Goal: Task Accomplishment & Management: Use online tool/utility

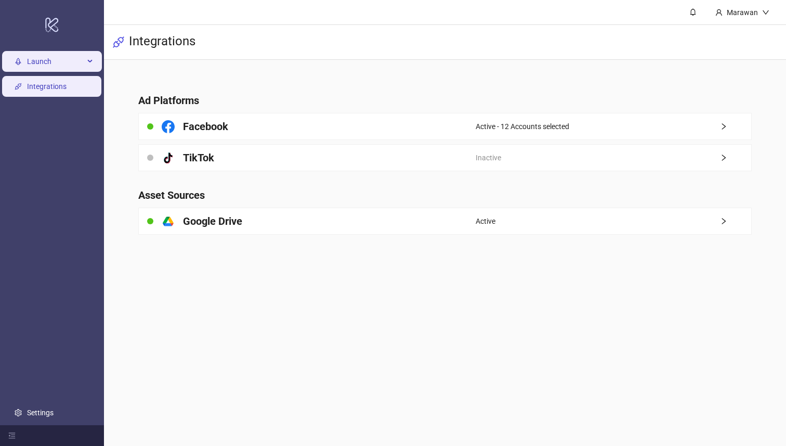
click at [74, 63] on span "Launch" at bounding box center [55, 61] width 57 height 21
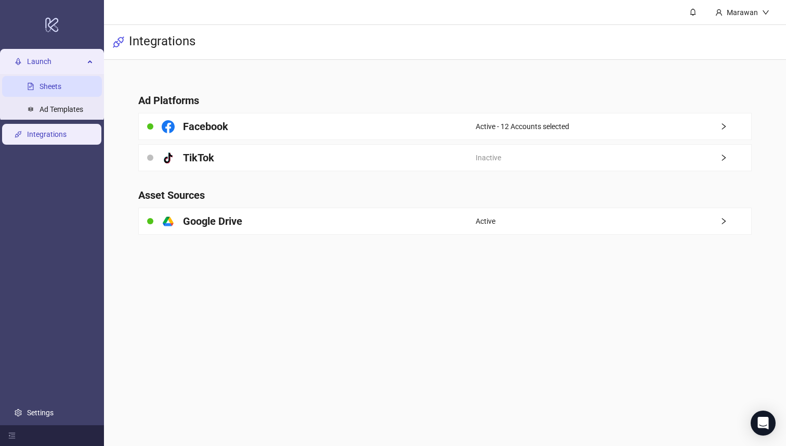
click at [61, 87] on link "Sheets" at bounding box center [51, 87] width 22 height 8
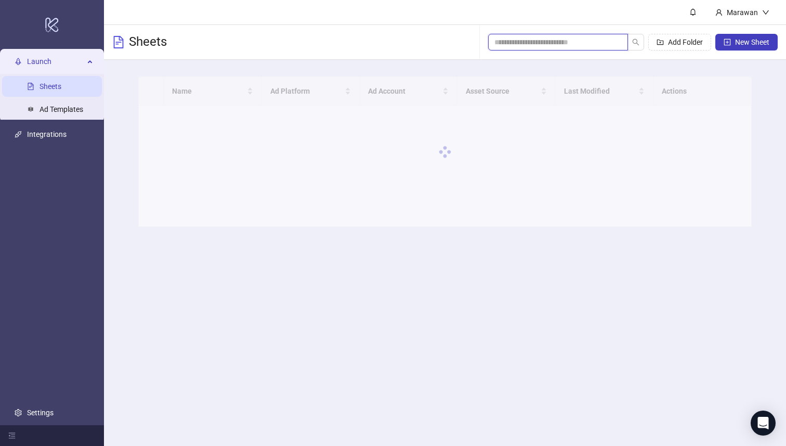
click at [594, 41] on input "search" at bounding box center [553, 41] width 119 height 11
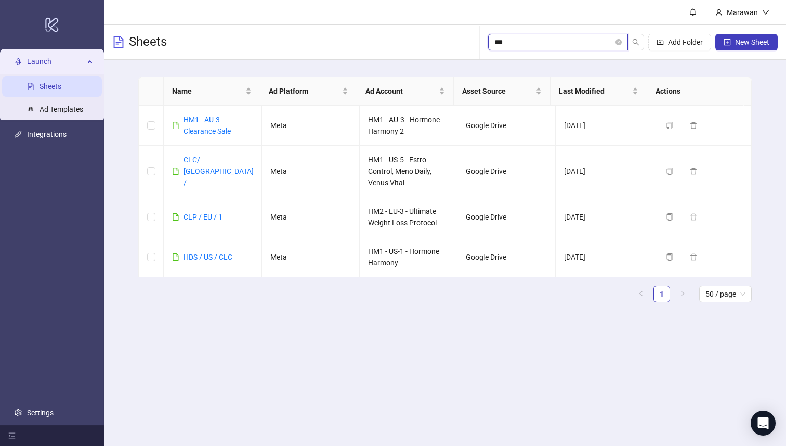
type input "***"
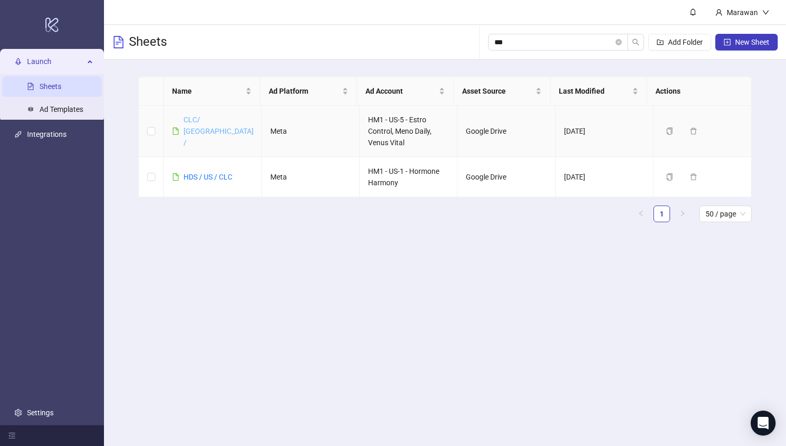
click at [200, 129] on link "CLC/ [GEOGRAPHIC_DATA] /" at bounding box center [219, 130] width 70 height 31
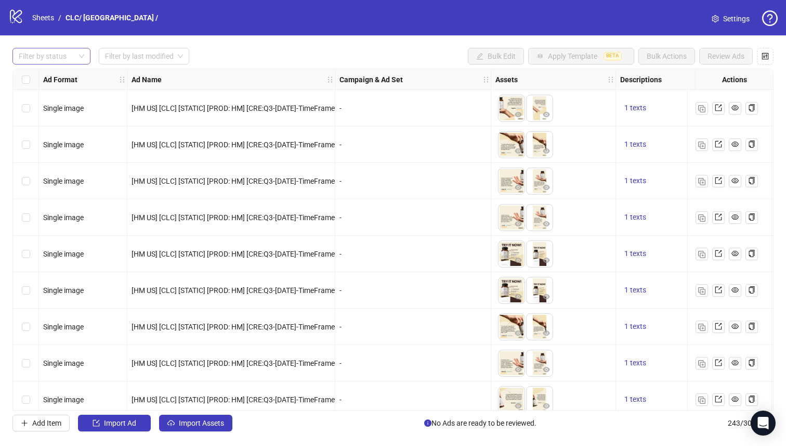
click at [77, 51] on div at bounding box center [46, 56] width 63 height 15
click at [68, 75] on div "Draft" at bounding box center [51, 77] width 61 height 11
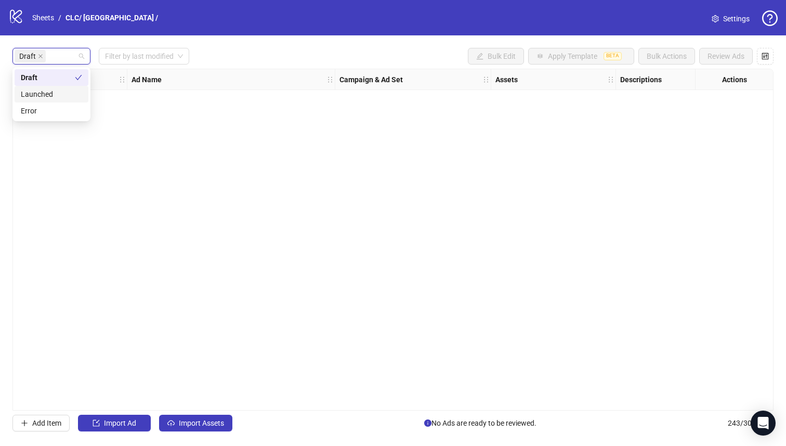
click at [49, 92] on div "Launched" at bounding box center [51, 93] width 61 height 11
click at [65, 81] on div "Draft" at bounding box center [48, 77] width 54 height 11
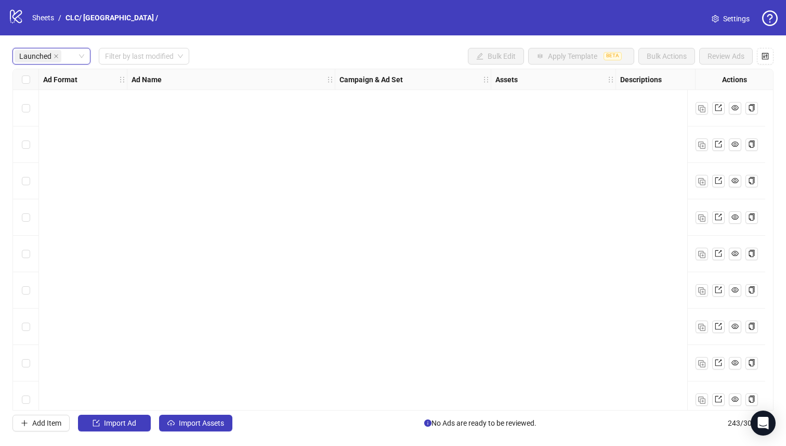
scroll to position [8529, 0]
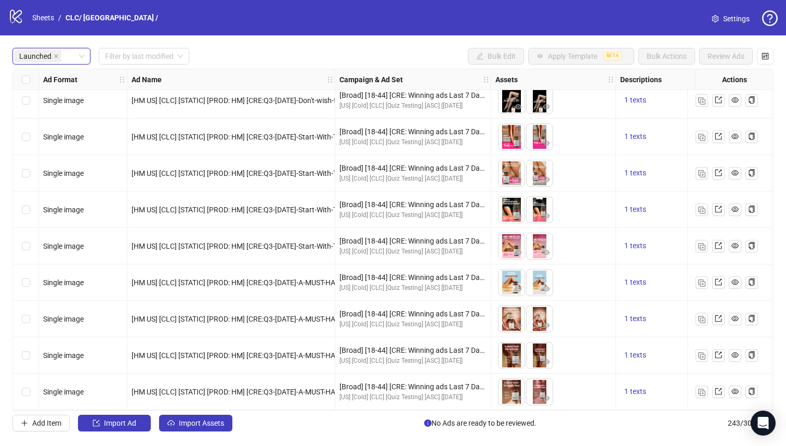
click at [23, 356] on label "Select row 242" at bounding box center [26, 354] width 8 height 11
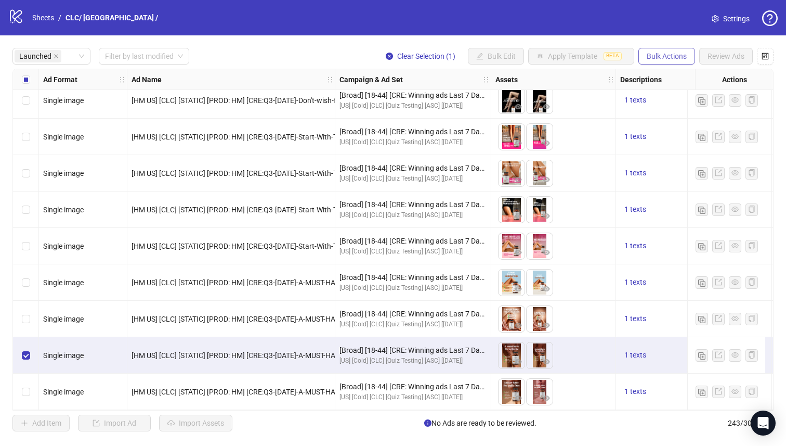
click at [679, 51] on button "Bulk Actions" at bounding box center [667, 56] width 57 height 17
click at [693, 97] on span "Duplicate" at bounding box center [681, 93] width 71 height 11
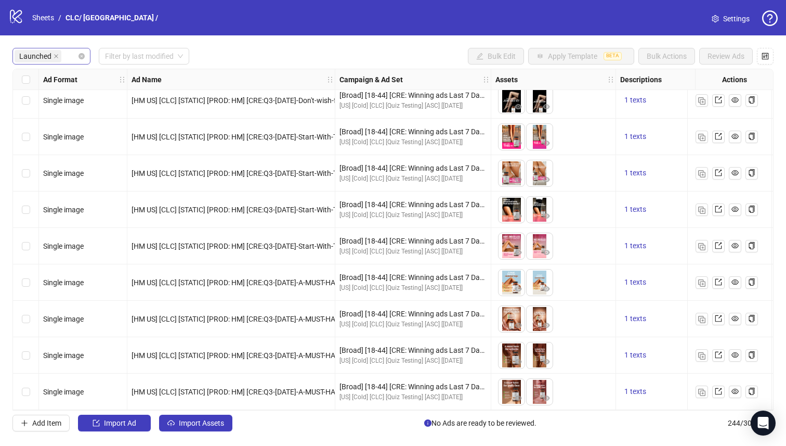
click at [60, 58] on span "Launched" at bounding box center [38, 56] width 47 height 12
click at [48, 83] on div "Draft" at bounding box center [52, 77] width 74 height 17
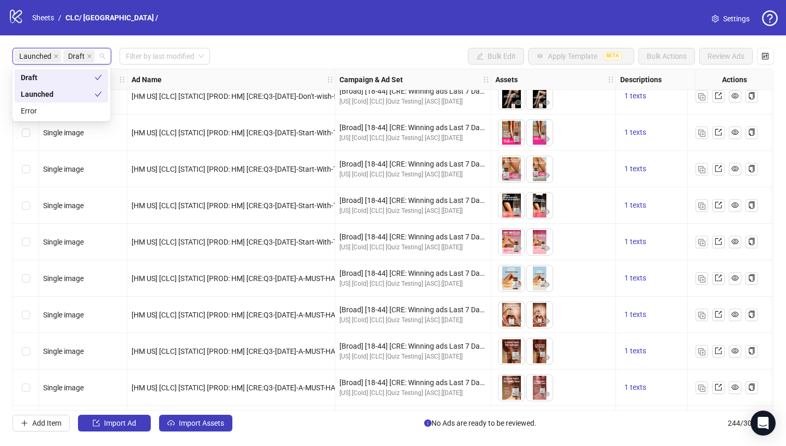
click at [56, 94] on div "Launched" at bounding box center [58, 93] width 74 height 11
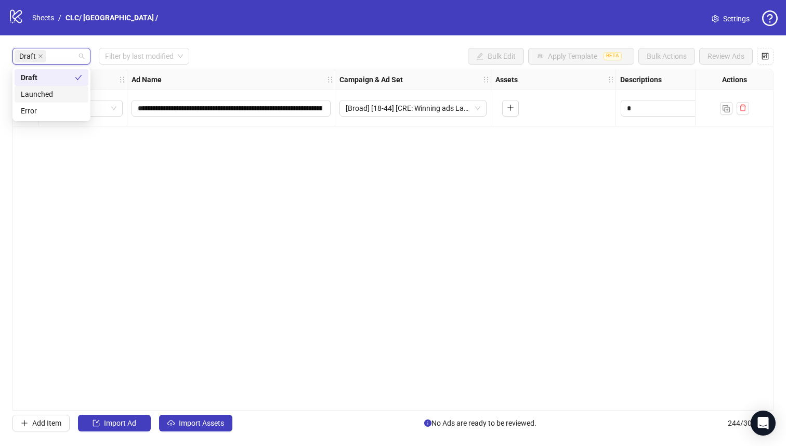
scroll to position [0, 0]
click at [226, 48] on div "Draft Filter by last modified Bulk Edit Apply Template BETA Bulk Actions Review…" at bounding box center [392, 56] width 761 height 17
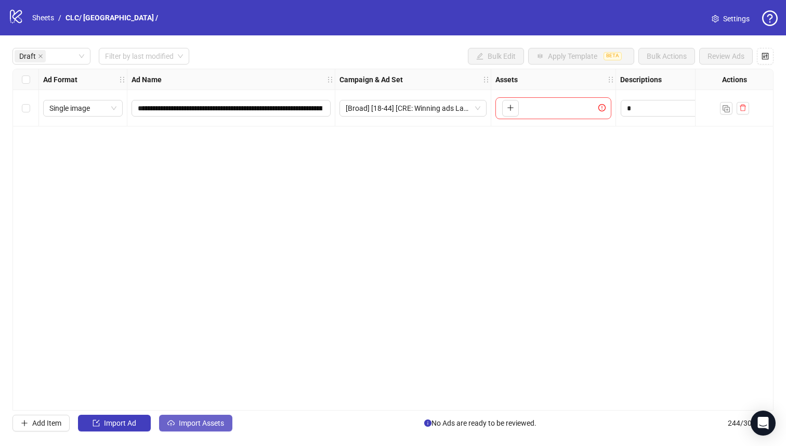
click at [218, 426] on span "Import Assets" at bounding box center [201, 423] width 45 height 8
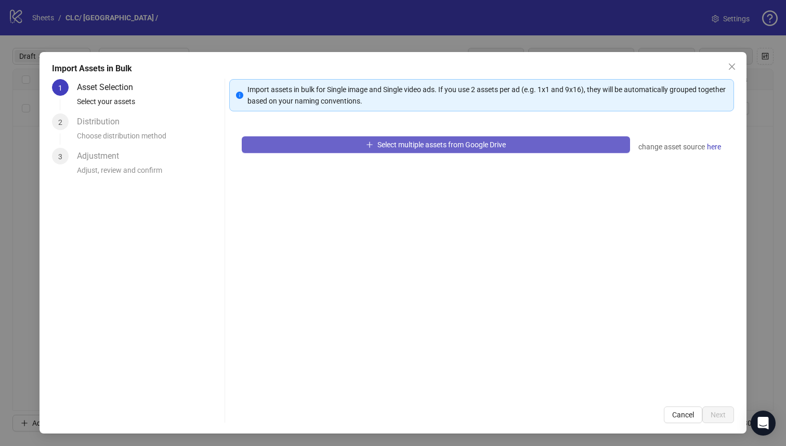
click at [340, 143] on button "Select multiple assets from Google Drive" at bounding box center [436, 144] width 389 height 17
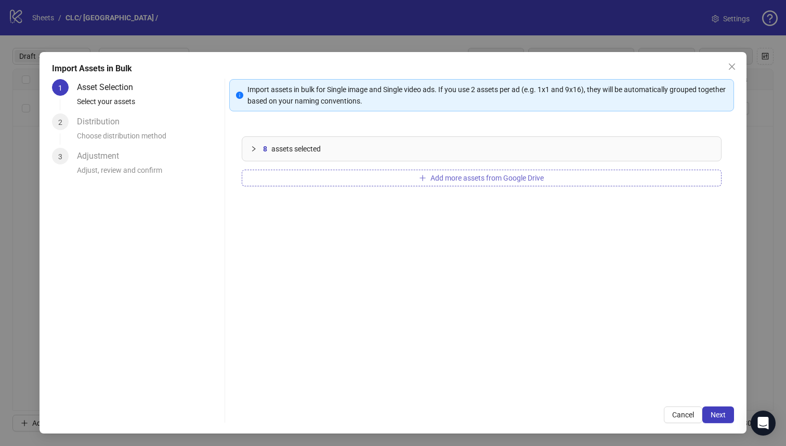
click at [391, 175] on button "Add more assets from Google Drive" at bounding box center [482, 178] width 480 height 17
click at [330, 174] on button "Add more assets from Google Drive" at bounding box center [482, 178] width 480 height 17
click at [295, 167] on div "14 assets selected Add more assets from Google Drive" at bounding box center [481, 259] width 505 height 270
click at [297, 179] on button "Add more assets from Google Drive" at bounding box center [482, 178] width 480 height 17
click at [342, 166] on div "22 assets selected Add more assets from Google Drive" at bounding box center [481, 259] width 505 height 270
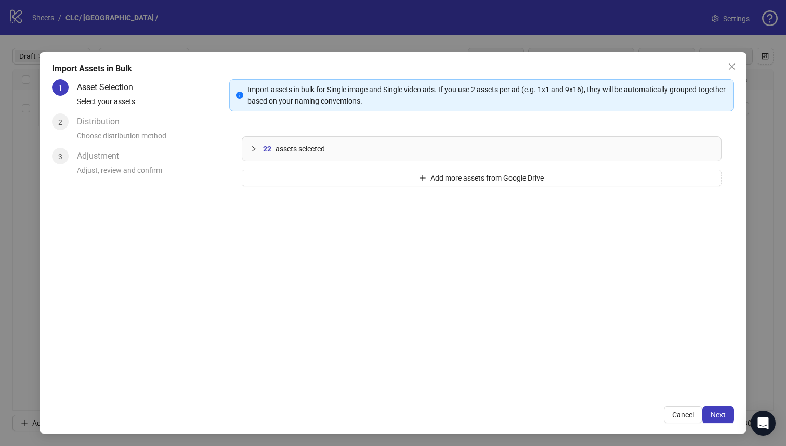
click at [341, 166] on div "22 assets selected Add more assets from Google Drive" at bounding box center [481, 259] width 505 height 270
click at [341, 178] on button "Add more assets from Google Drive" at bounding box center [482, 178] width 480 height 17
click at [306, 176] on button "Add more assets from Google Drive" at bounding box center [482, 178] width 480 height 17
click at [375, 174] on button "Add more assets from Google Drive" at bounding box center [482, 178] width 480 height 17
click at [316, 178] on div "46 assets selected Add more assets from Google Drive" at bounding box center [481, 259] width 505 height 270
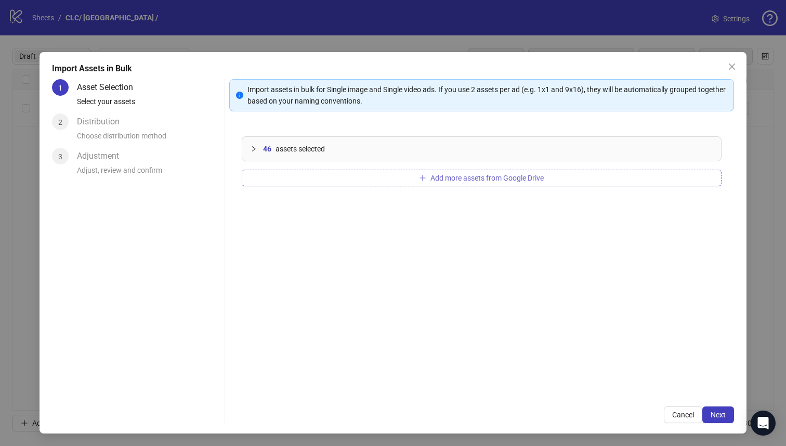
click at [315, 180] on button "Add more assets from Google Drive" at bounding box center [482, 178] width 480 height 17
click at [303, 183] on button "Add more assets from Google Drive" at bounding box center [482, 178] width 480 height 17
click at [711, 413] on span "Next" at bounding box center [718, 414] width 15 height 8
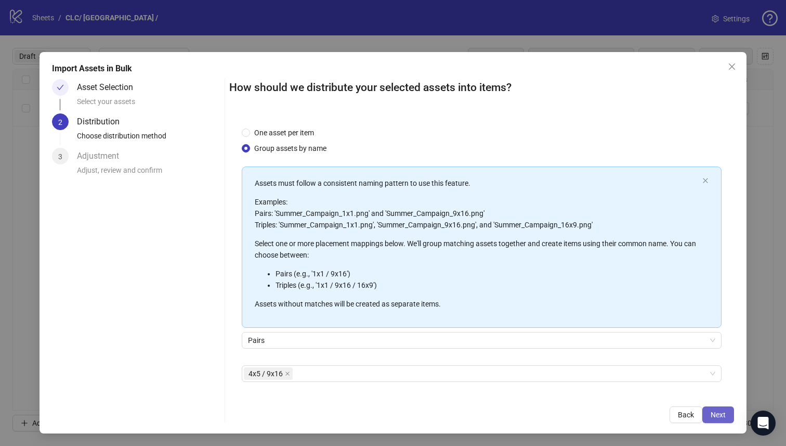
click at [707, 419] on button "Next" at bounding box center [718, 414] width 32 height 17
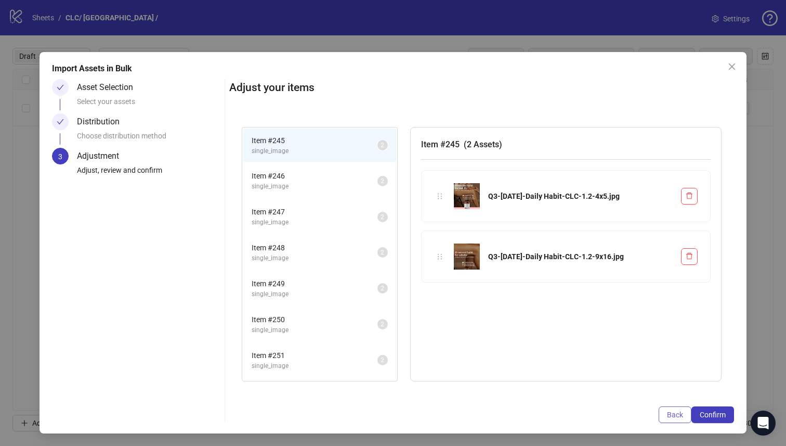
click at [669, 416] on span "Back" at bounding box center [675, 414] width 16 height 8
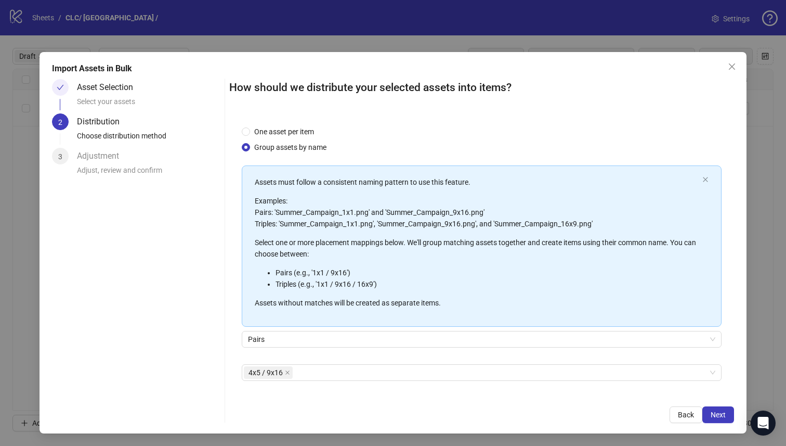
scroll to position [2, 0]
click at [713, 412] on span "Next" at bounding box center [718, 414] width 15 height 8
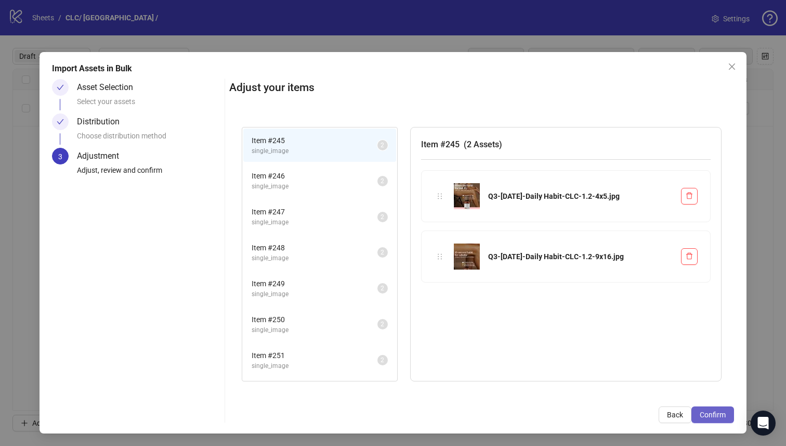
click at [693, 407] on button "Confirm" at bounding box center [713, 414] width 43 height 17
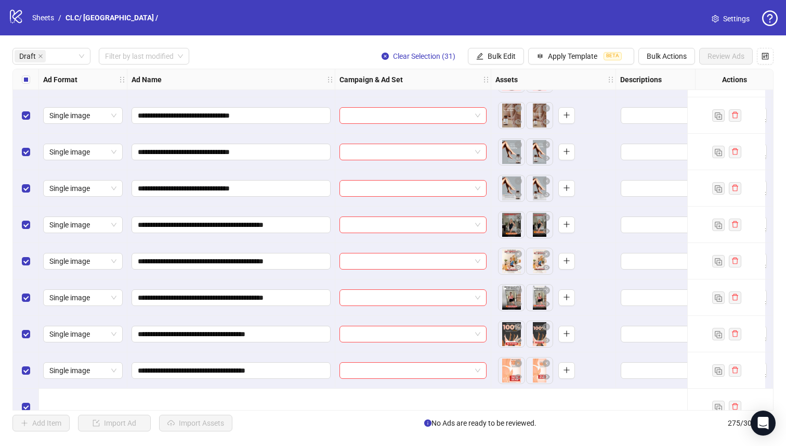
scroll to position [0, 0]
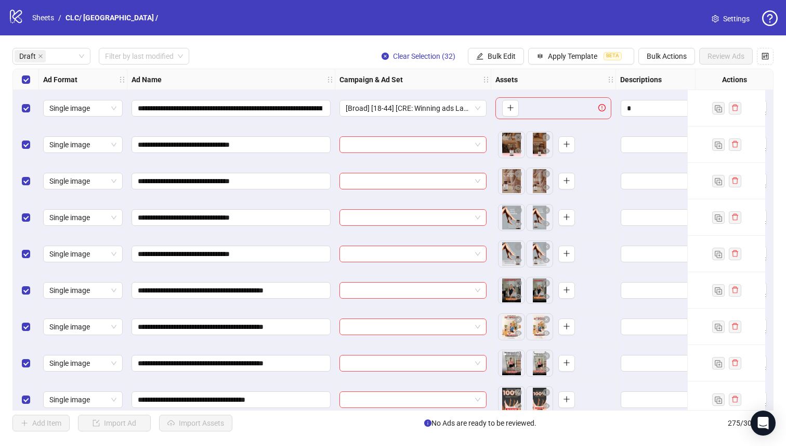
drag, startPoint x: 325, startPoint y: 410, endPoint x: 363, endPoint y: 408, distance: 38.6
click at [380, 410] on div "**********" at bounding box center [393, 239] width 786 height 408
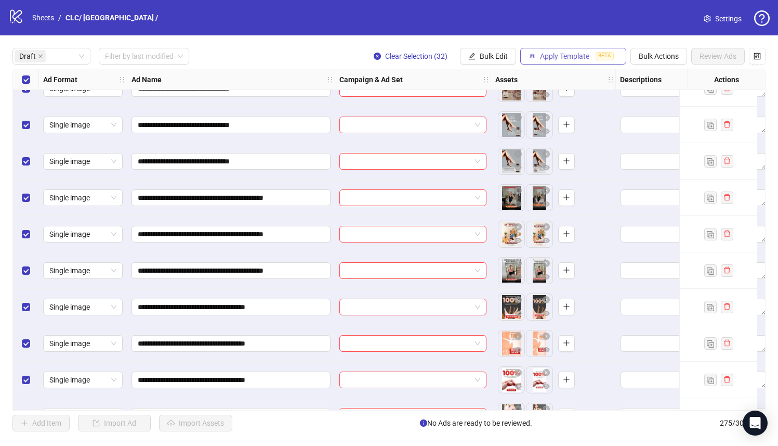
click at [567, 57] on span "Apply Template" at bounding box center [564, 56] width 49 height 8
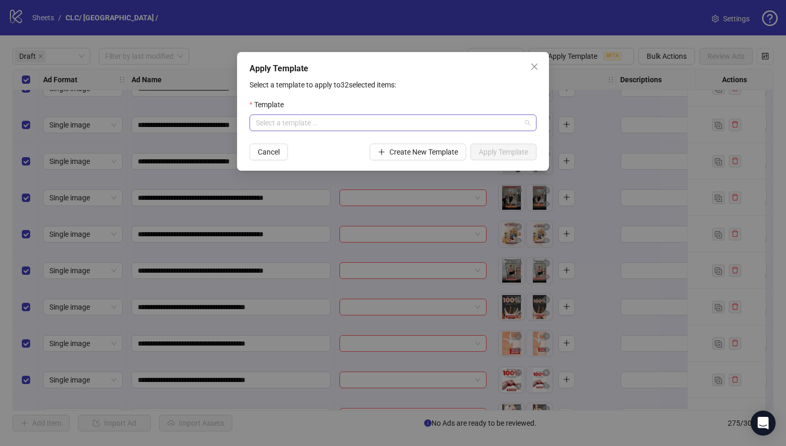
click at [432, 117] on input "search" at bounding box center [388, 123] width 265 height 16
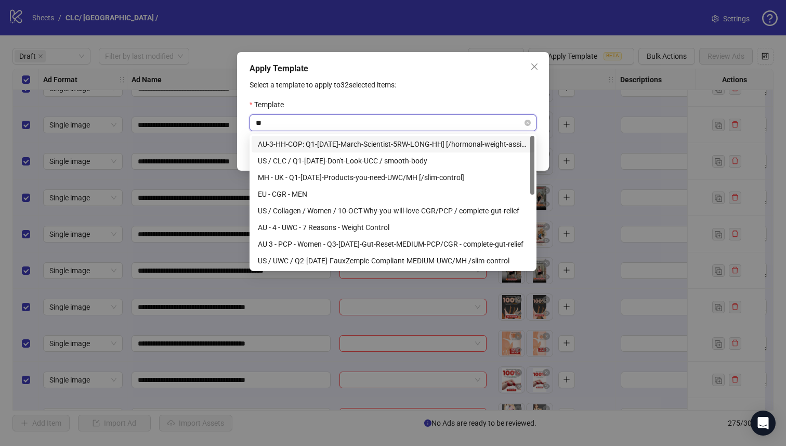
type input "***"
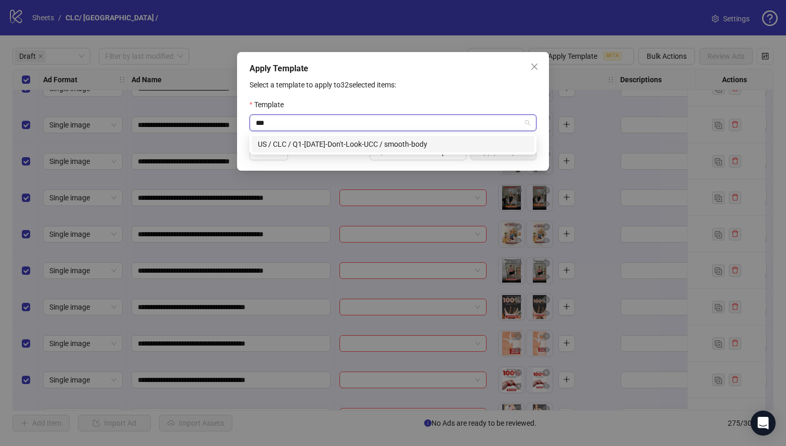
click at [446, 145] on div "US / CLC / Q1-[DATE]-Don't-Look-UCC / smooth-body" at bounding box center [393, 143] width 270 height 11
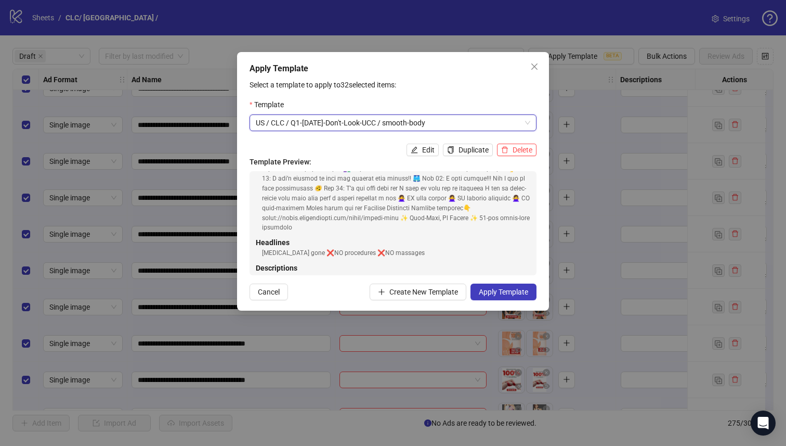
scroll to position [124, 0]
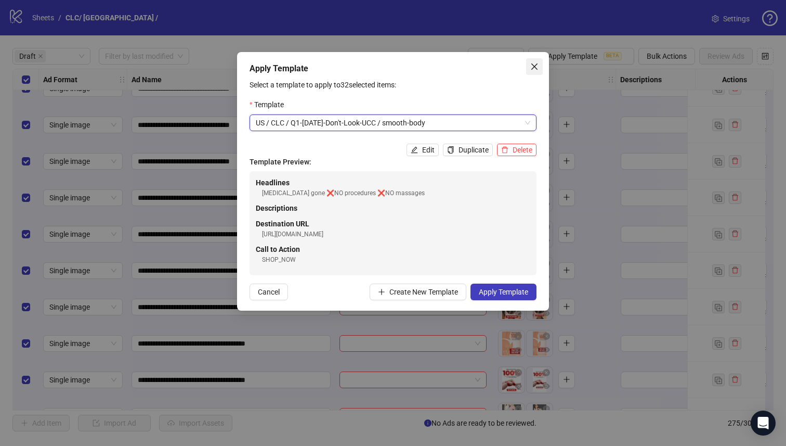
click at [533, 63] on icon "close" at bounding box center [534, 66] width 8 height 8
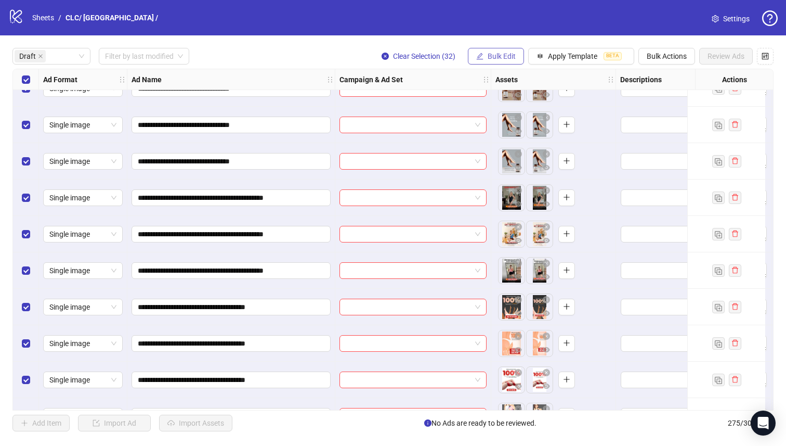
click at [503, 62] on button "Bulk Edit" at bounding box center [496, 56] width 56 height 17
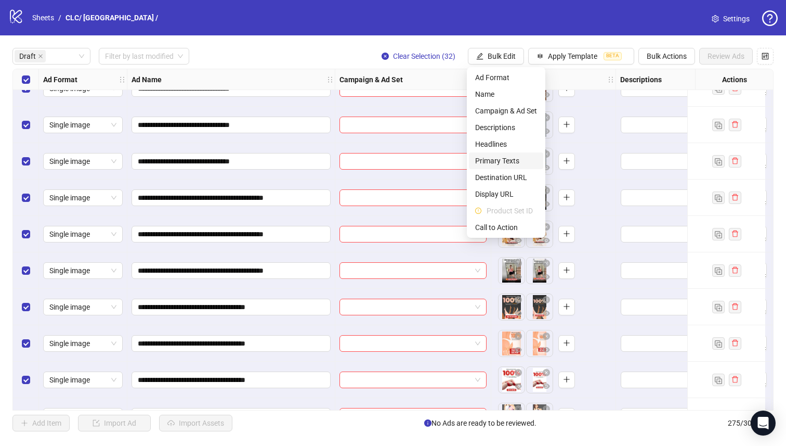
click at [511, 158] on span "Primary Texts" at bounding box center [506, 160] width 62 height 11
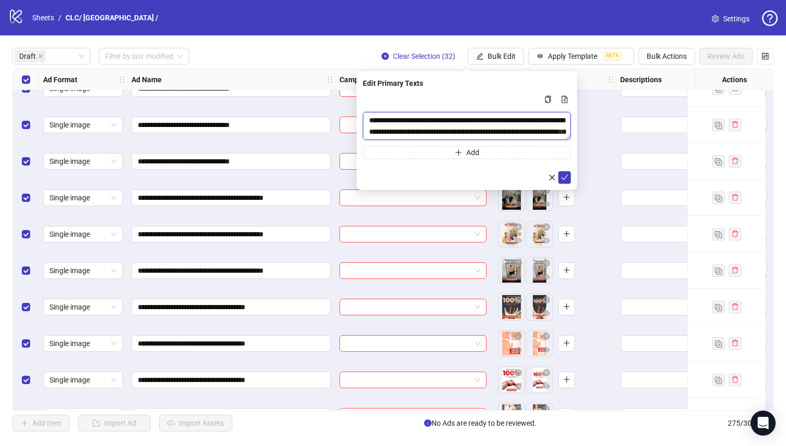
click at [467, 128] on textarea "Multi-text input container - paste or copy values" at bounding box center [467, 126] width 208 height 28
drag, startPoint x: 562, startPoint y: 137, endPoint x: 576, endPoint y: 225, distance: 88.9
click at [585, 301] on body "**********" at bounding box center [393, 223] width 786 height 446
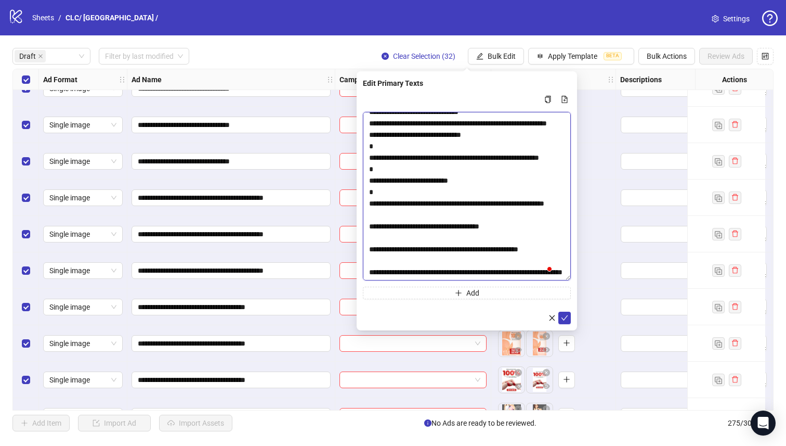
scroll to position [217, 0]
drag, startPoint x: 570, startPoint y: 173, endPoint x: 556, endPoint y: 353, distance: 179.9
click at [564, 280] on textarea "To enrich screen reader interactions, please activate Accessibility in Grammarl…" at bounding box center [467, 196] width 208 height 168
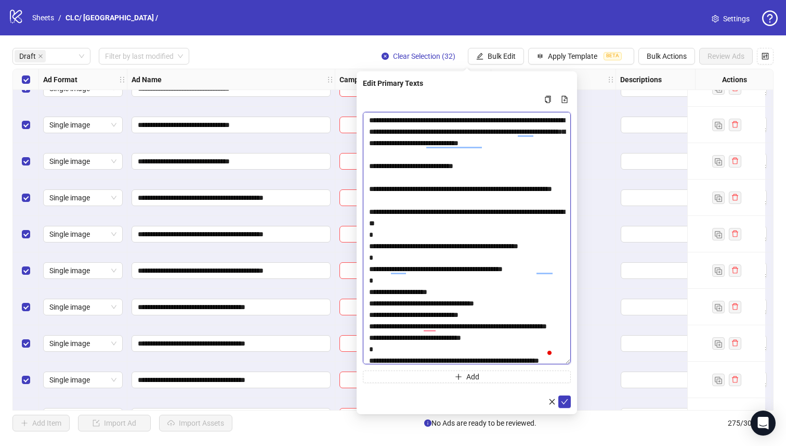
scroll to position [199, 0]
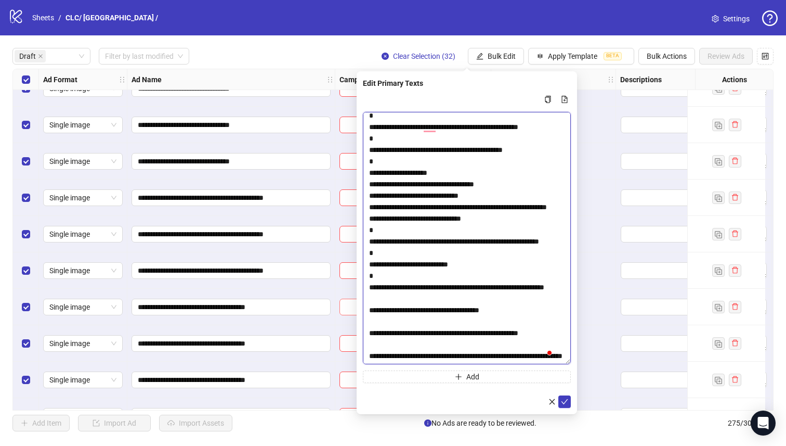
drag, startPoint x: 432, startPoint y: 323, endPoint x: 349, endPoint y: 314, distance: 83.2
click at [349, 314] on body "**********" at bounding box center [393, 223] width 786 height 446
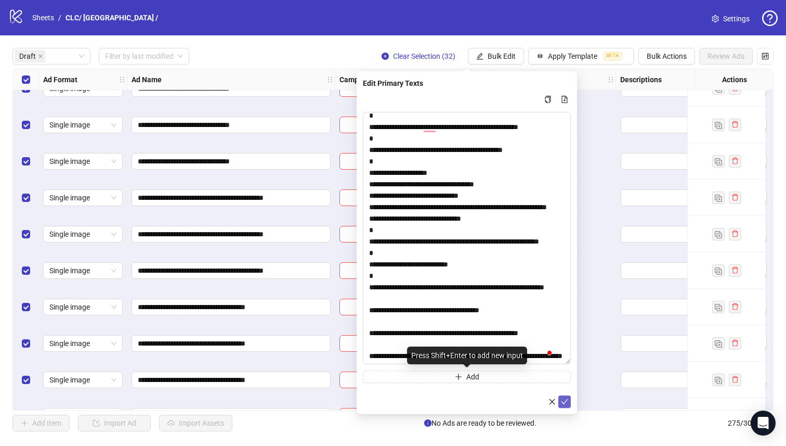
click at [562, 404] on icon "check" at bounding box center [564, 401] width 7 height 7
click at [504, 61] on button "Bulk Edit" at bounding box center [496, 56] width 56 height 17
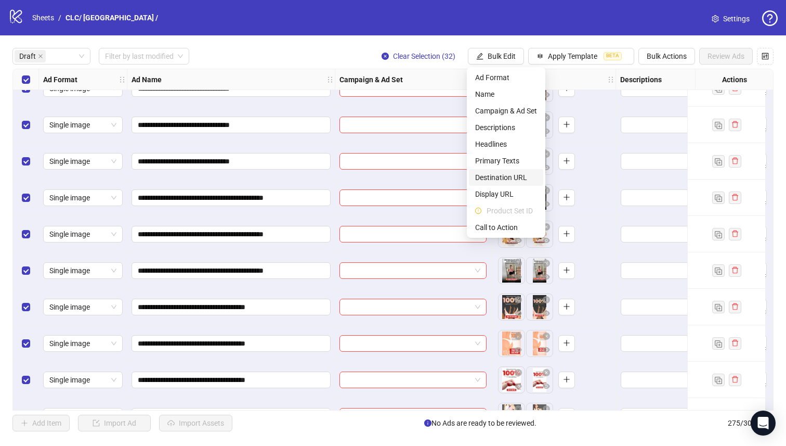
click at [515, 174] on span "Destination URL" at bounding box center [506, 177] width 62 height 11
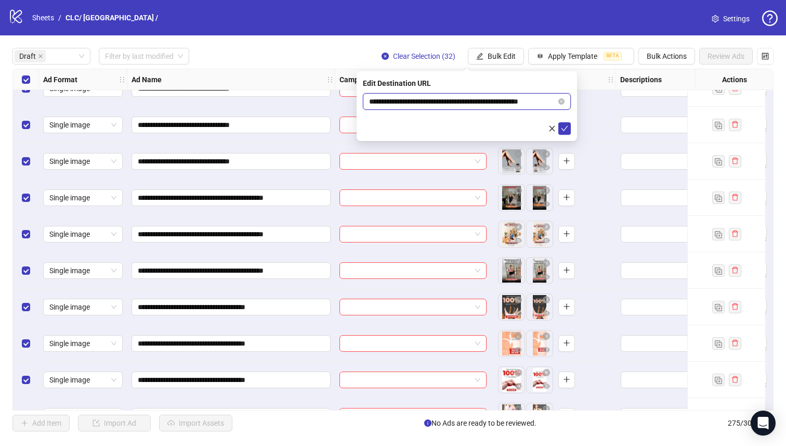
click at [469, 101] on input "**********" at bounding box center [462, 101] width 187 height 11
click at [567, 128] on icon "check" at bounding box center [564, 128] width 7 height 7
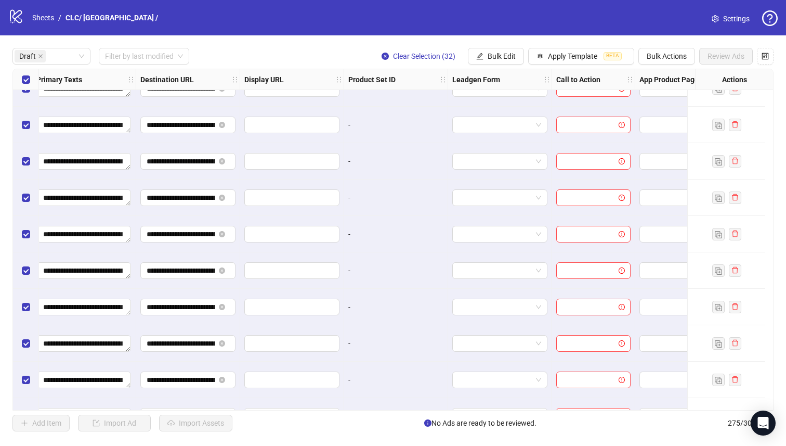
scroll to position [93, 948]
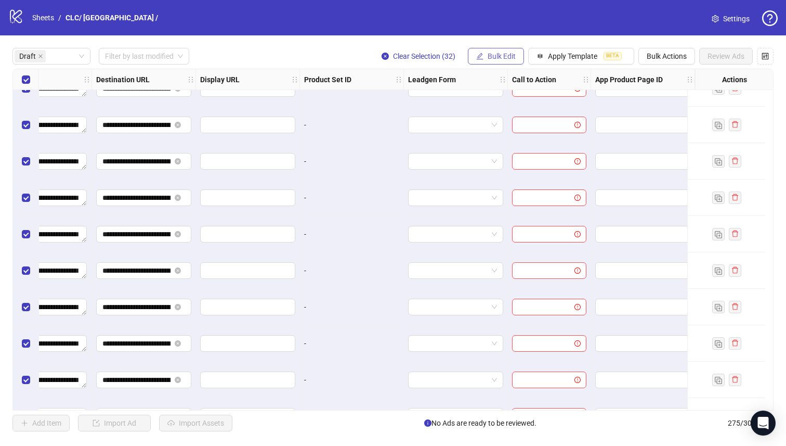
click at [480, 59] on icon "edit" at bounding box center [479, 56] width 7 height 7
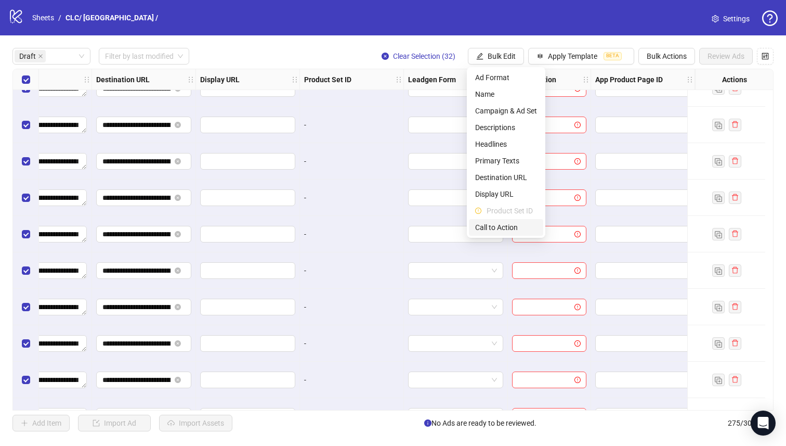
click at [500, 230] on span "Call to Action" at bounding box center [506, 227] width 62 height 11
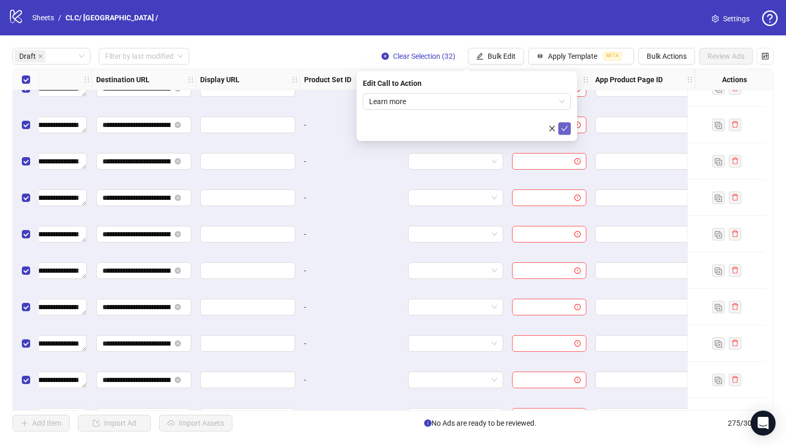
click at [563, 129] on icon "check" at bounding box center [564, 128] width 7 height 7
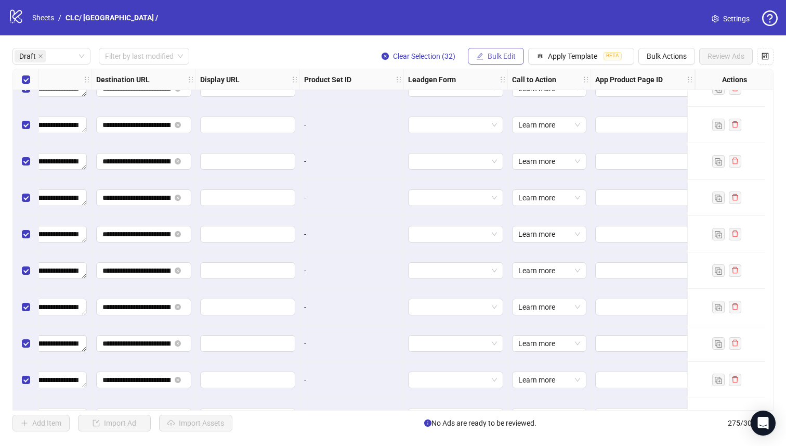
click at [488, 54] on span "Bulk Edit" at bounding box center [502, 56] width 28 height 8
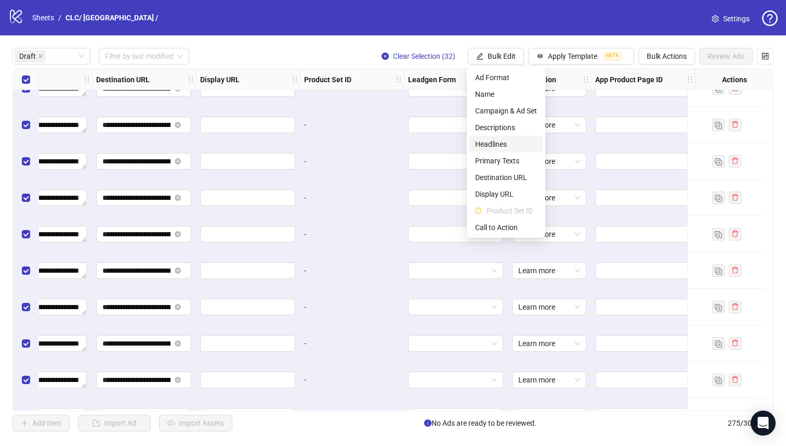
click at [511, 144] on span "Headlines" at bounding box center [506, 143] width 62 height 11
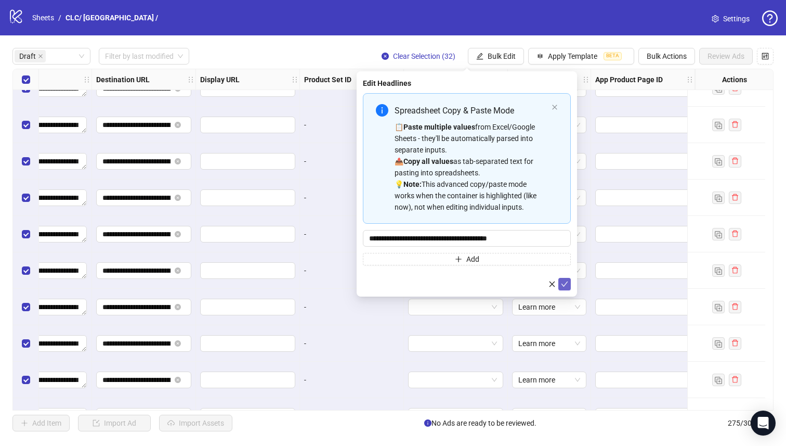
click at [564, 286] on icon "check" at bounding box center [564, 283] width 7 height 7
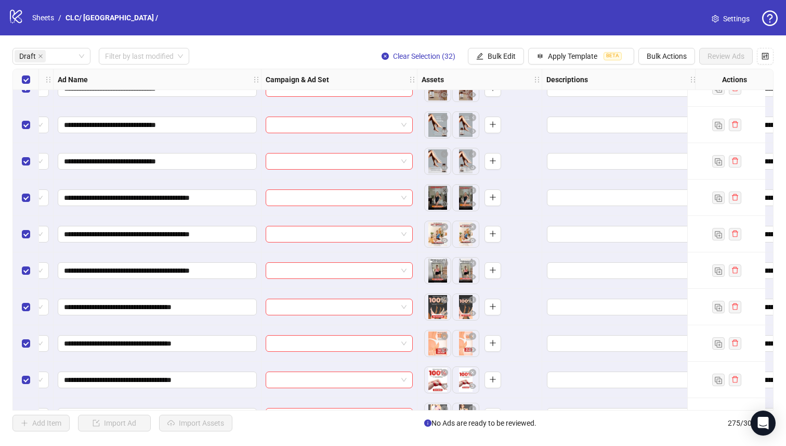
scroll to position [93, 0]
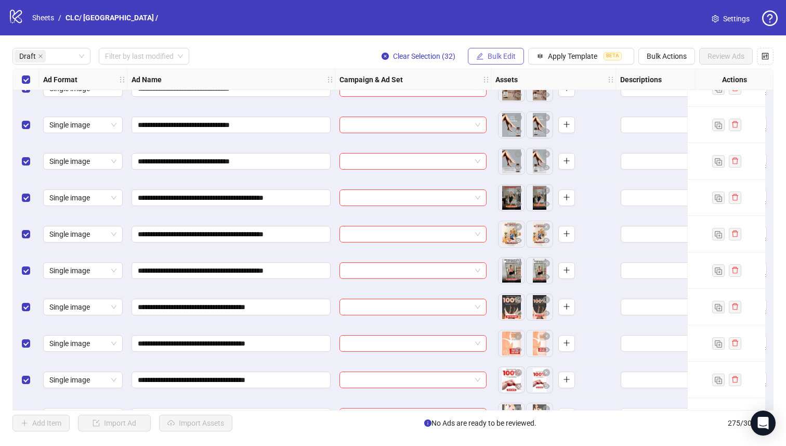
click at [496, 52] on span "Bulk Edit" at bounding box center [502, 56] width 28 height 8
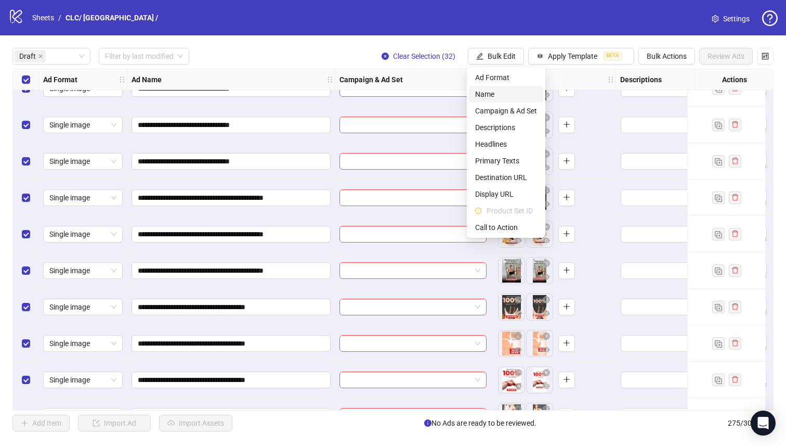
click at [476, 100] on li "Name" at bounding box center [506, 94] width 74 height 17
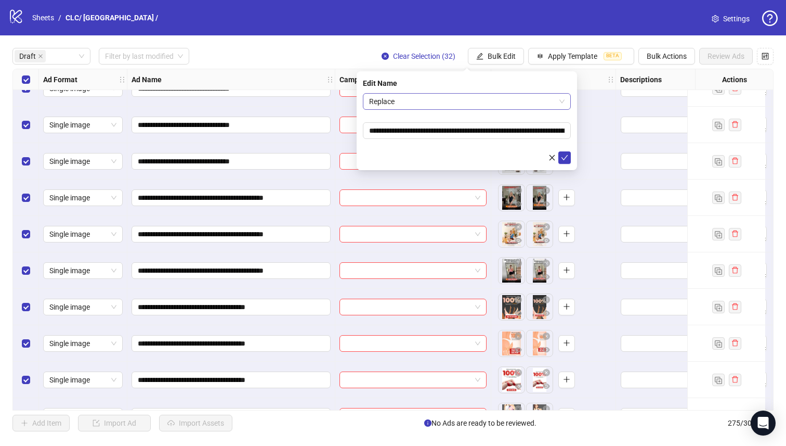
click at [447, 99] on span "Replace" at bounding box center [467, 102] width 196 height 16
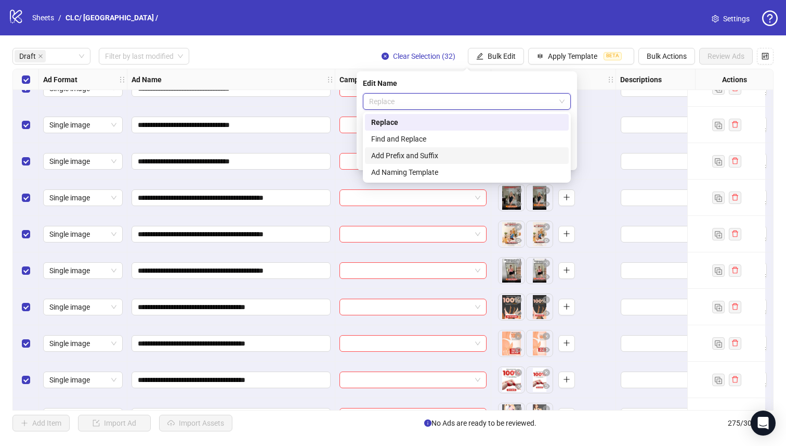
click at [436, 160] on div "Add Prefix and Suffix" at bounding box center [466, 155] width 191 height 11
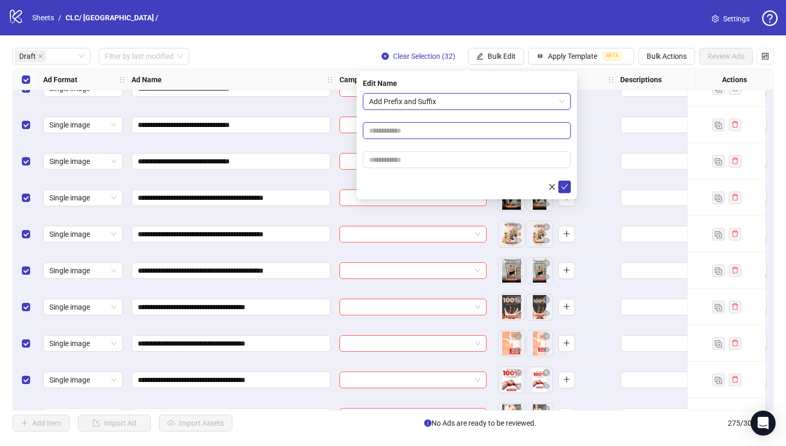
click at [446, 133] on input "text" at bounding box center [467, 130] width 208 height 17
paste input "**********"
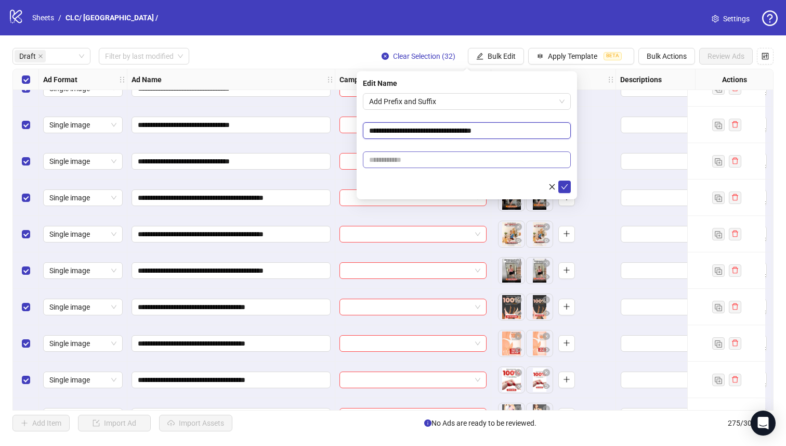
type input "**********"
click at [439, 164] on input "text" at bounding box center [467, 159] width 208 height 17
paste input "**********"
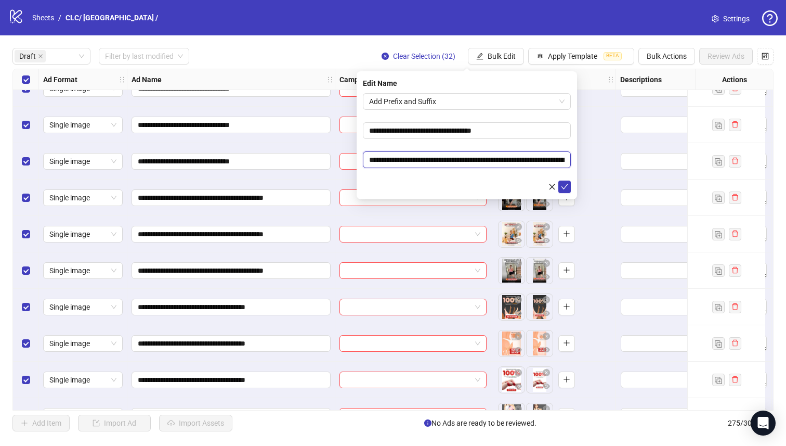
scroll to position [0, 85]
type input "**********"
click at [497, 146] on form "**********" at bounding box center [467, 143] width 208 height 100
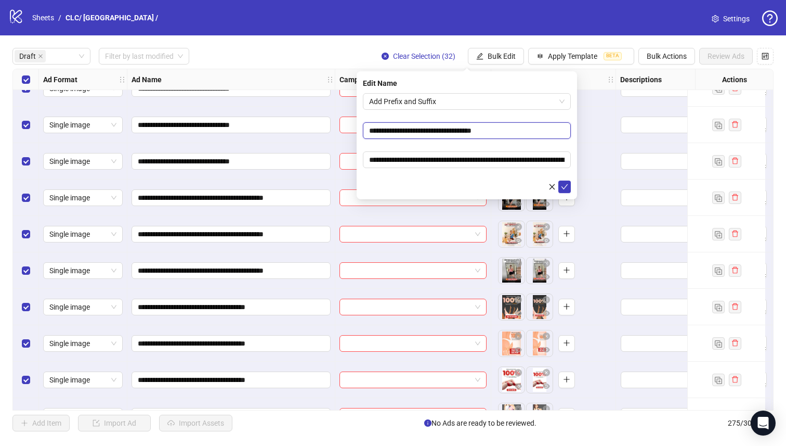
click at [512, 133] on input "**********" at bounding box center [467, 130] width 208 height 17
type input "**********"
click at [568, 186] on button "submit" at bounding box center [564, 186] width 12 height 12
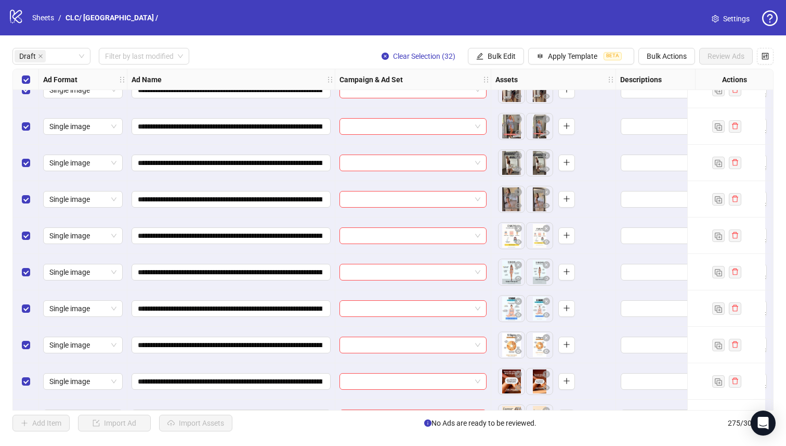
scroll to position [849, 0]
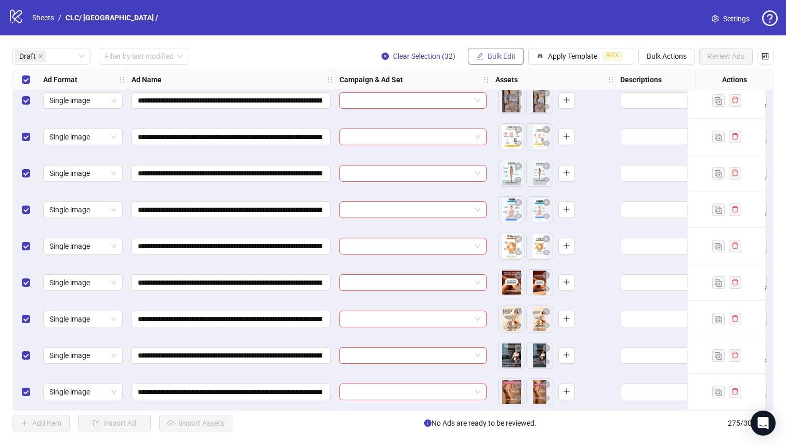
click at [492, 60] on span "Bulk Edit" at bounding box center [502, 56] width 28 height 8
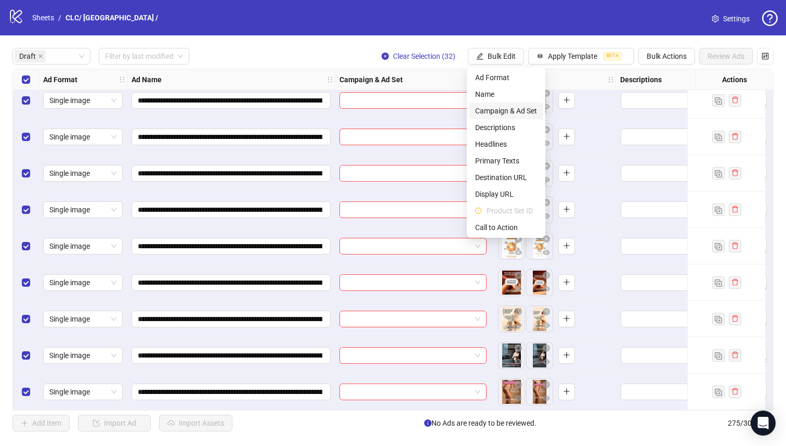
click at [514, 113] on span "Campaign & Ad Set" at bounding box center [506, 110] width 62 height 11
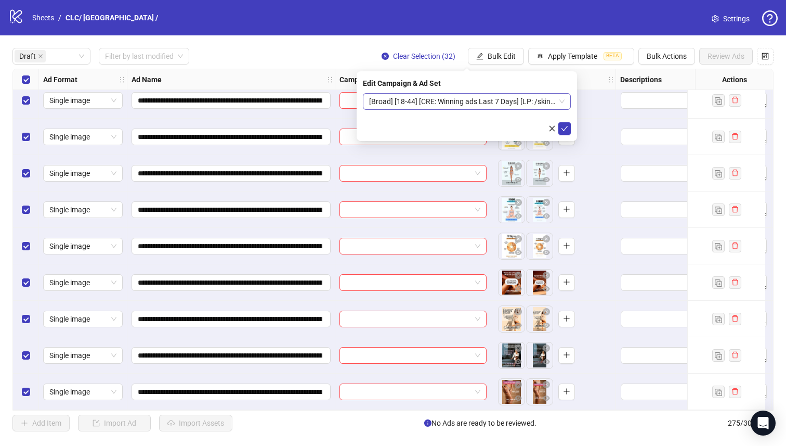
click at [478, 102] on span "[Broad] [18-44] [CRE: Winning ads Last 7 Days] [LP: /skin-smoothness-quiz] [[DA…" at bounding box center [467, 102] width 196 height 16
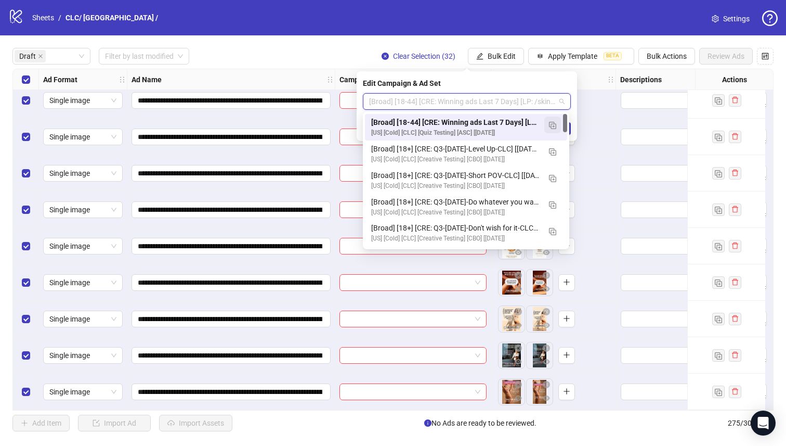
click at [553, 122] on img "button" at bounding box center [552, 125] width 7 height 7
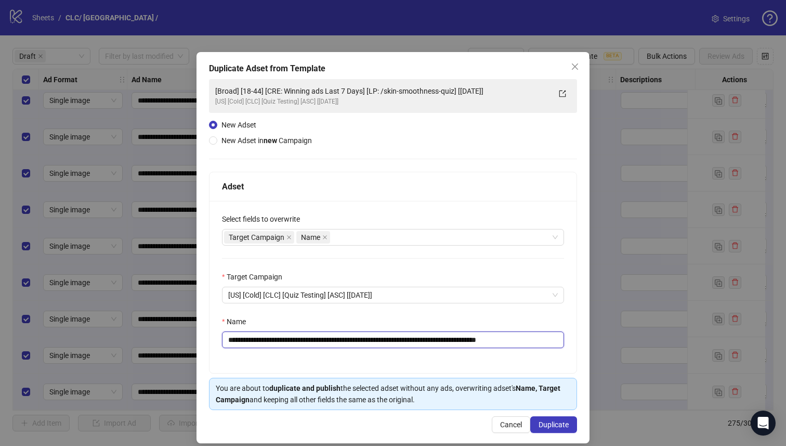
click at [477, 339] on input "**********" at bounding box center [393, 339] width 342 height 17
click at [467, 341] on input "**********" at bounding box center [393, 339] width 342 height 17
click at [375, 354] on div "**********" at bounding box center [393, 287] width 367 height 172
drag, startPoint x: 373, startPoint y: 340, endPoint x: 294, endPoint y: 342, distance: 79.1
click at [294, 342] on input "**********" at bounding box center [393, 339] width 342 height 17
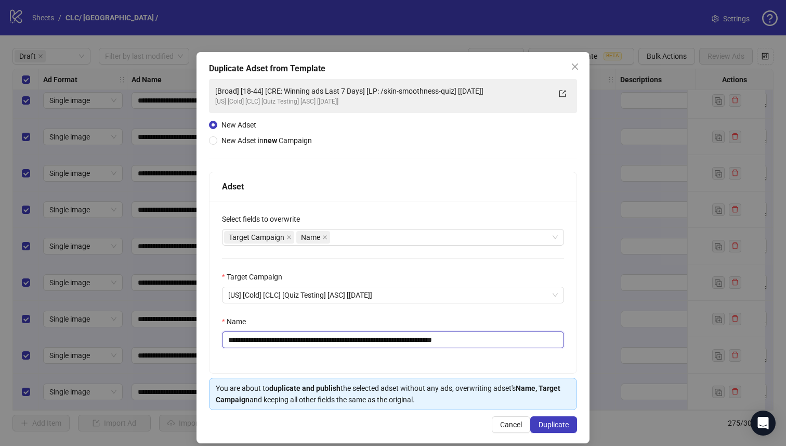
click at [294, 339] on input "**********" at bounding box center [393, 339] width 342 height 17
type input "**********"
click at [325, 369] on div "**********" at bounding box center [393, 287] width 367 height 172
drag, startPoint x: 440, startPoint y: 343, endPoint x: 365, endPoint y: 343, distance: 74.9
click at [365, 343] on input "**********" at bounding box center [393, 339] width 342 height 17
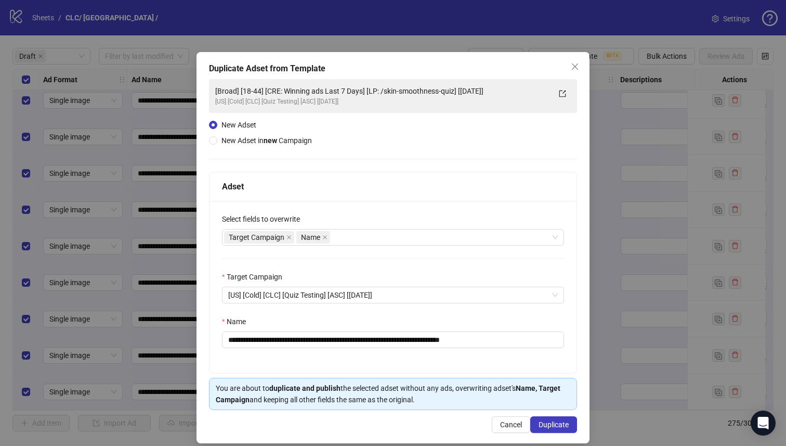
click at [443, 368] on div "**********" at bounding box center [393, 287] width 367 height 172
click at [562, 425] on span "Duplicate" at bounding box center [554, 424] width 30 height 8
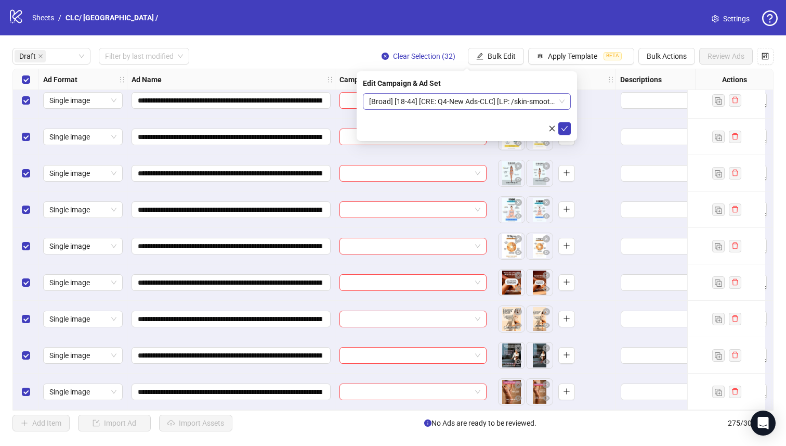
click at [452, 103] on span "[Broad] [18-44] [CRE: Q4-New Ads-CLC] [LP: /skin-smoothness-quiz-2] [[DATE]]" at bounding box center [467, 102] width 196 height 16
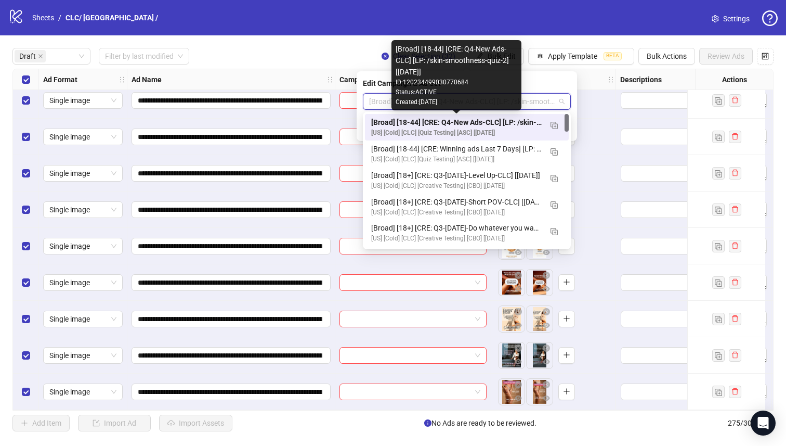
click at [465, 120] on div "[Broad] [18-44] [CRE: Q4-New Ads-CLC] [LP: /skin-smoothness-quiz-2] [[DATE]]" at bounding box center [456, 121] width 171 height 11
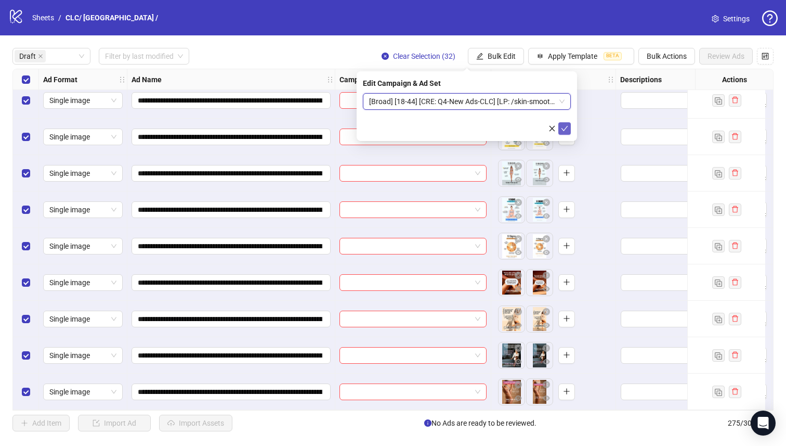
click at [565, 126] on icon "check" at bounding box center [564, 128] width 7 height 7
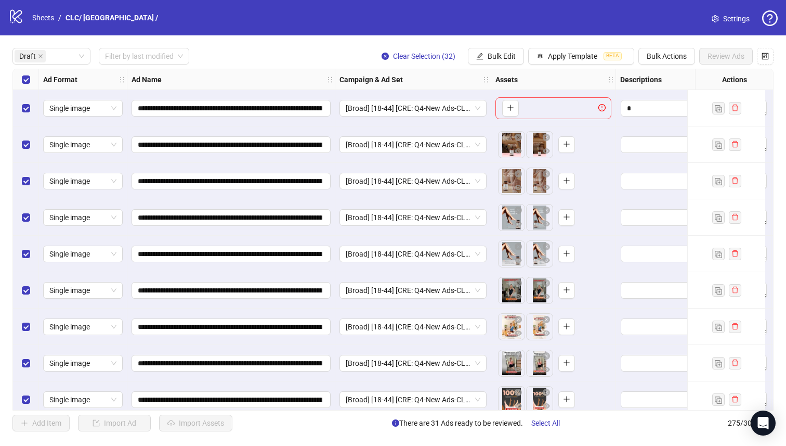
click at [15, 111] on div "Select row 1" at bounding box center [26, 108] width 26 height 36
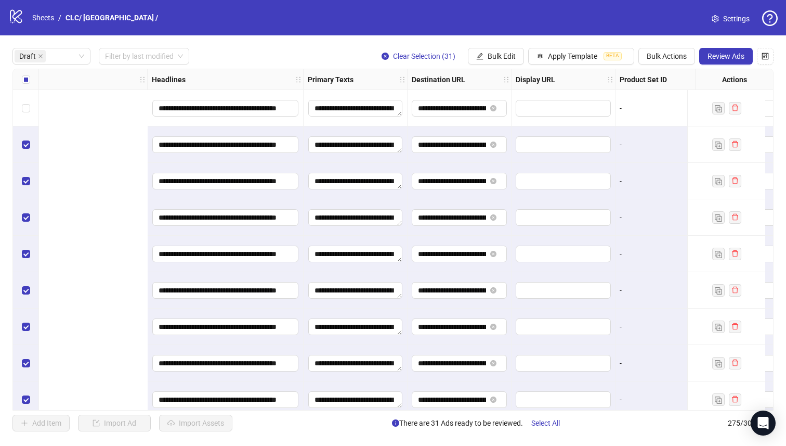
scroll to position [0, 948]
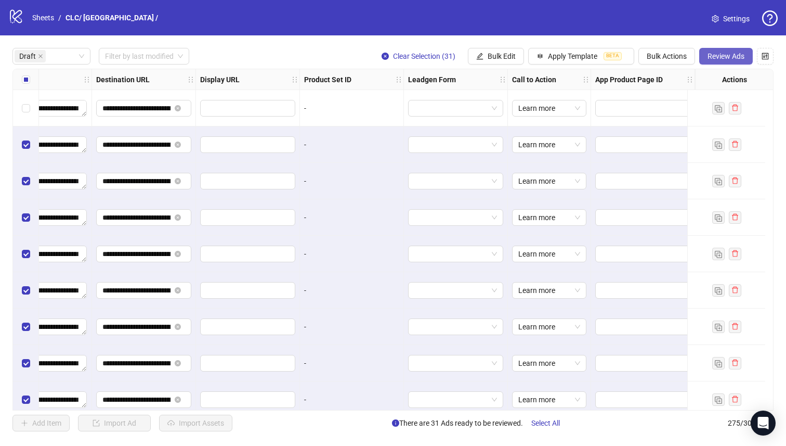
click at [722, 60] on span "Review Ads" at bounding box center [726, 56] width 37 height 8
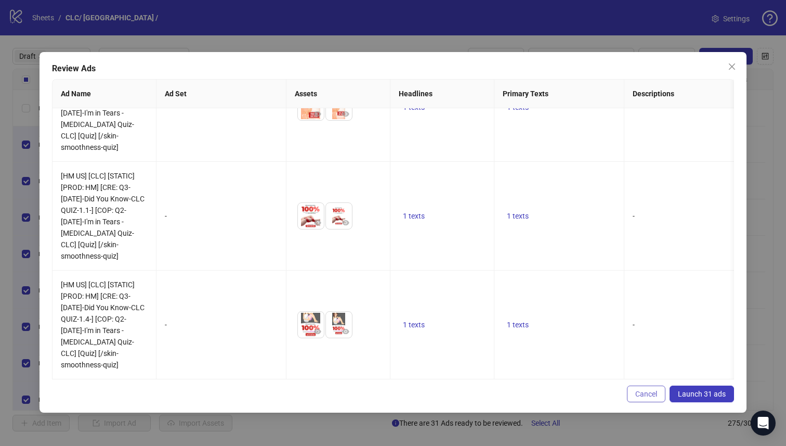
scroll to position [949, 0]
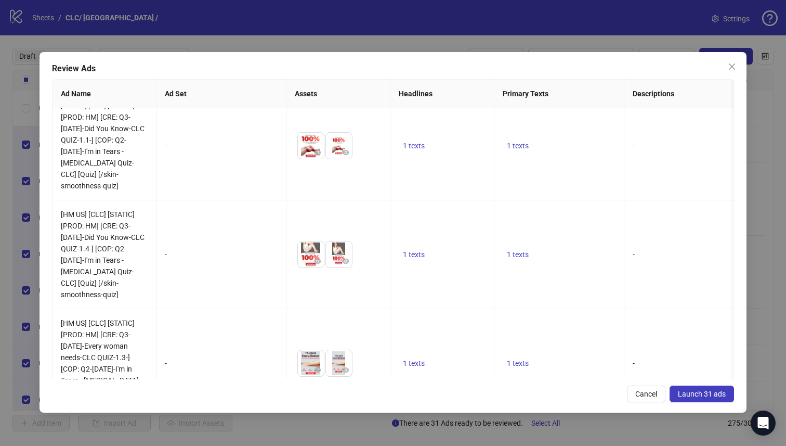
click at [717, 396] on span "Launch 31 ads" at bounding box center [702, 393] width 48 height 8
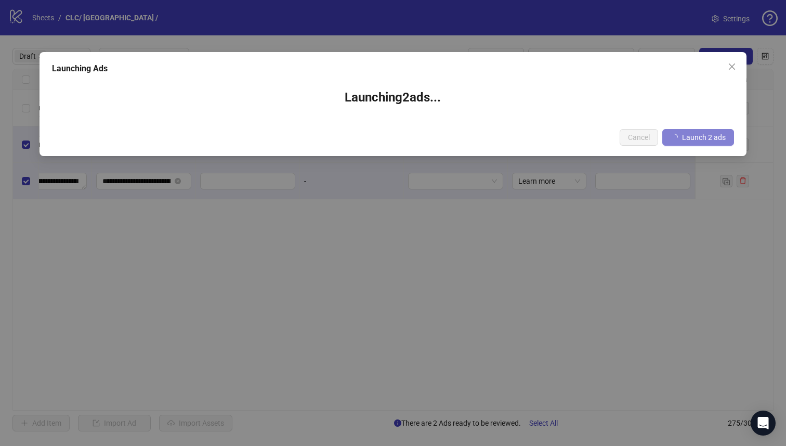
scroll to position [0, 940]
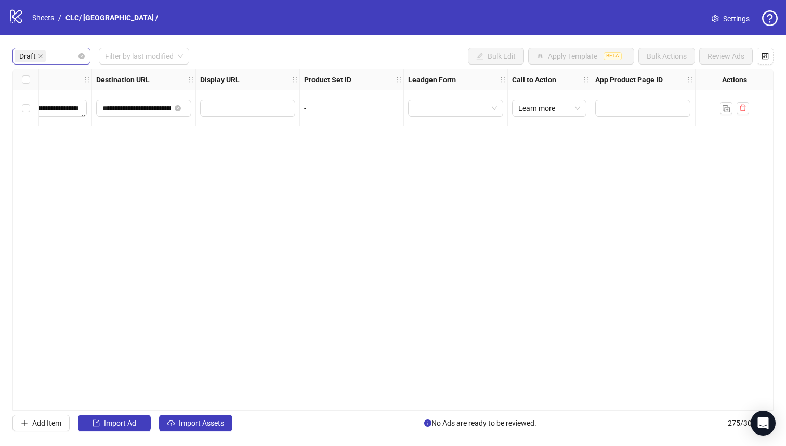
click at [53, 49] on div "Draft" at bounding box center [46, 56] width 63 height 15
click at [64, 88] on div "Launched" at bounding box center [51, 93] width 61 height 11
